Goal: Navigation & Orientation: Find specific page/section

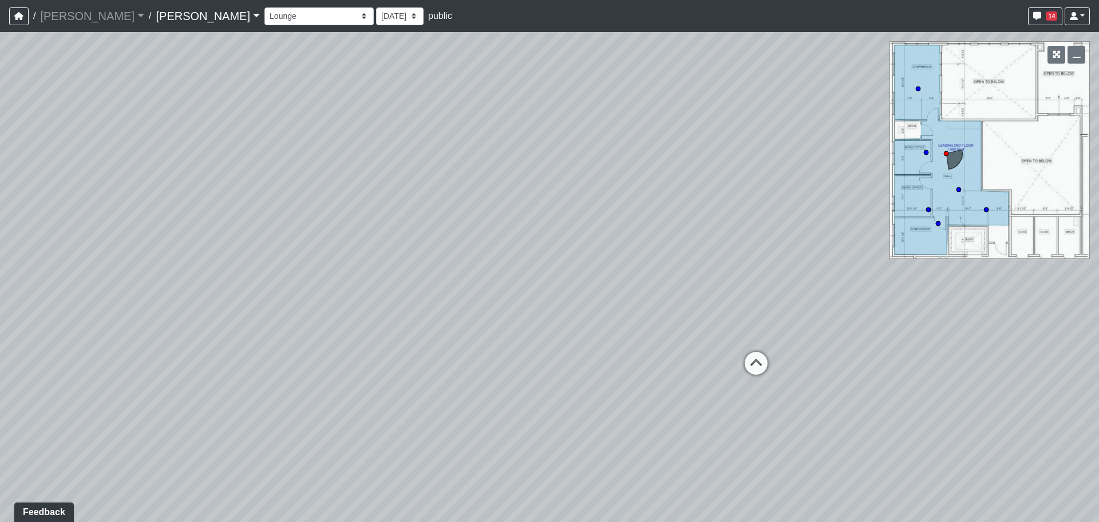
click at [427, 178] on div "Loading... Grab N Go 2 Loading... Conference Loading... Micro Office 2 Loading.…" at bounding box center [549, 277] width 1099 height 490
click at [540, 286] on icon at bounding box center [537, 291] width 34 height 34
drag, startPoint x: 467, startPoint y: 223, endPoint x: 825, endPoint y: 269, distance: 361.4
click at [825, 269] on div "Loading... Grab N Go 2 Loading... Conference Loading... Micro Office 2 Loading.…" at bounding box center [549, 277] width 1099 height 490
drag, startPoint x: 499, startPoint y: 249, endPoint x: 813, endPoint y: 258, distance: 313.9
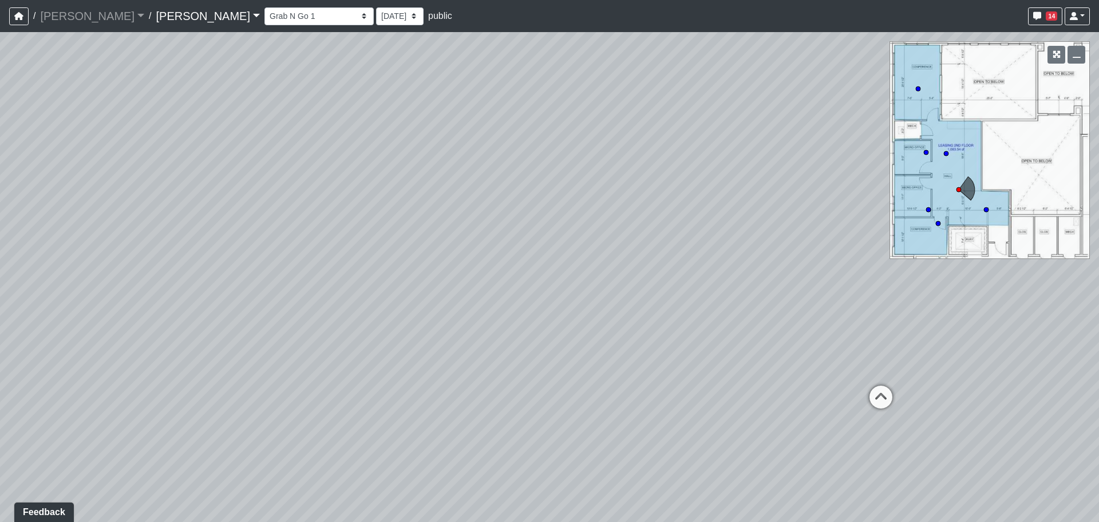
click at [878, 253] on div "Loading... Grab N Go 2 Loading... Conference Loading... Micro Office 2 Loading.…" at bounding box center [549, 277] width 1099 height 490
drag, startPoint x: 533, startPoint y: 240, endPoint x: 674, endPoint y: 242, distance: 141.4
click at [760, 242] on div "Loading... Grab N Go 2 Loading... Conference Loading... Micro Office 2 Loading.…" at bounding box center [549, 277] width 1099 height 490
drag, startPoint x: 297, startPoint y: 242, endPoint x: 834, endPoint y: 232, distance: 536.6
click at [847, 232] on div "Loading... Grab N Go 2 Loading... Conference Loading... Micro Office 2 Loading.…" at bounding box center [549, 277] width 1099 height 490
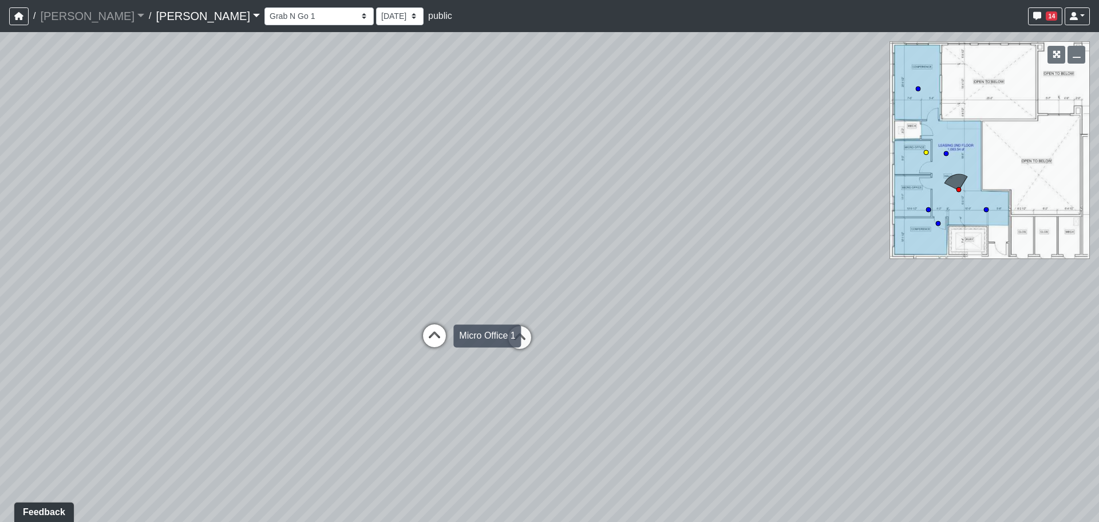
click at [443, 337] on icon at bounding box center [434, 341] width 34 height 34
drag, startPoint x: 641, startPoint y: 310, endPoint x: 233, endPoint y: 293, distance: 408.6
click at [233, 293] on div "Loading... Grab N Go 2 Loading... Conference Loading... Micro Office 2 Loading.…" at bounding box center [549, 277] width 1099 height 490
drag, startPoint x: 416, startPoint y: 270, endPoint x: 69, endPoint y: 258, distance: 347.8
click at [69, 258] on div "Loading... Grab N Go 2 Loading... Conference Loading... Micro Office 2 Loading.…" at bounding box center [549, 277] width 1099 height 490
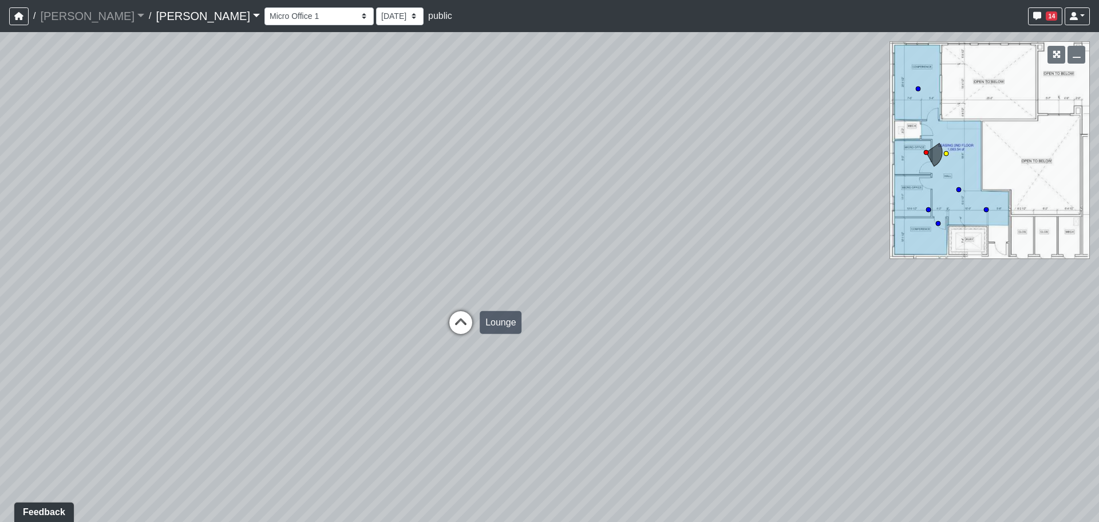
click at [457, 323] on icon at bounding box center [461, 328] width 34 height 34
select select "wuR3xQVw8PbH3ZavKwfkt3"
